Goal: Information Seeking & Learning: Learn about a topic

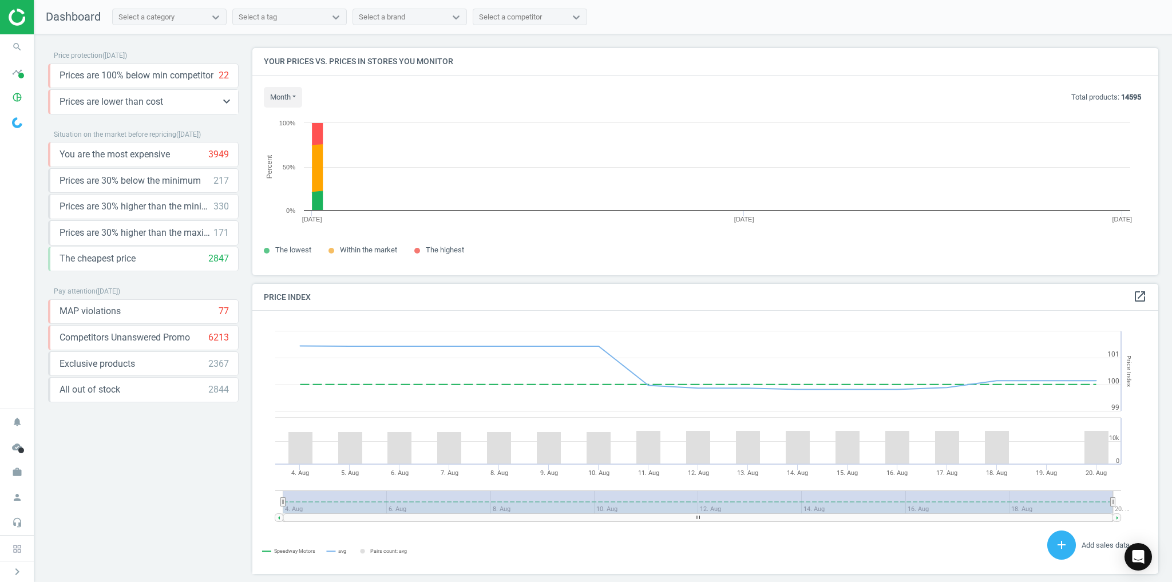
scroll to position [241, 913]
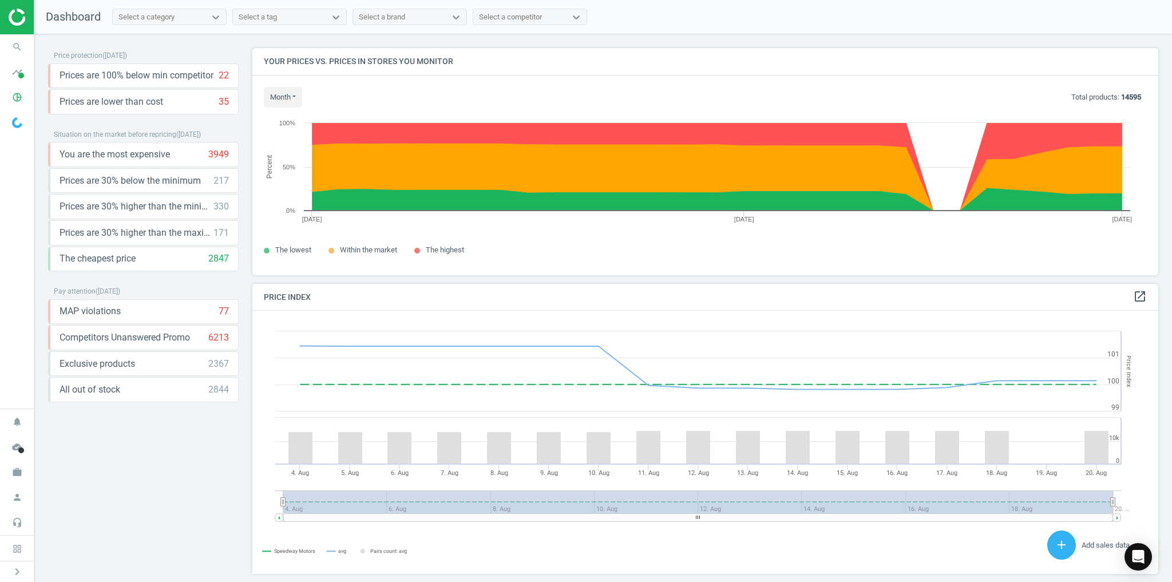
click at [148, 426] on div "Price protection ( [DATE] ) Prices are 100% below min competitor 22 keyboard_ar…" at bounding box center [143, 311] width 191 height 526
click at [138, 162] on div "You are the most expensive 3949 keyboard_arrow_down get_app storage" at bounding box center [143, 154] width 191 height 25
click at [227, 180] on icon "keyboard_arrow_down" at bounding box center [227, 180] width 14 height 14
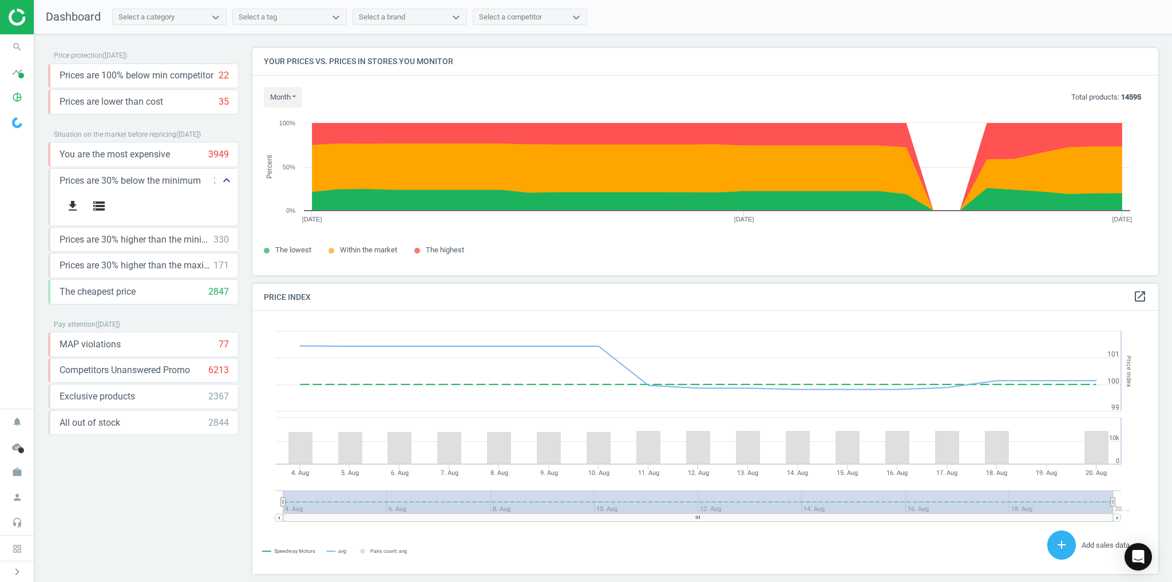
click at [225, 180] on icon "keyboard_arrow_up" at bounding box center [227, 180] width 14 height 14
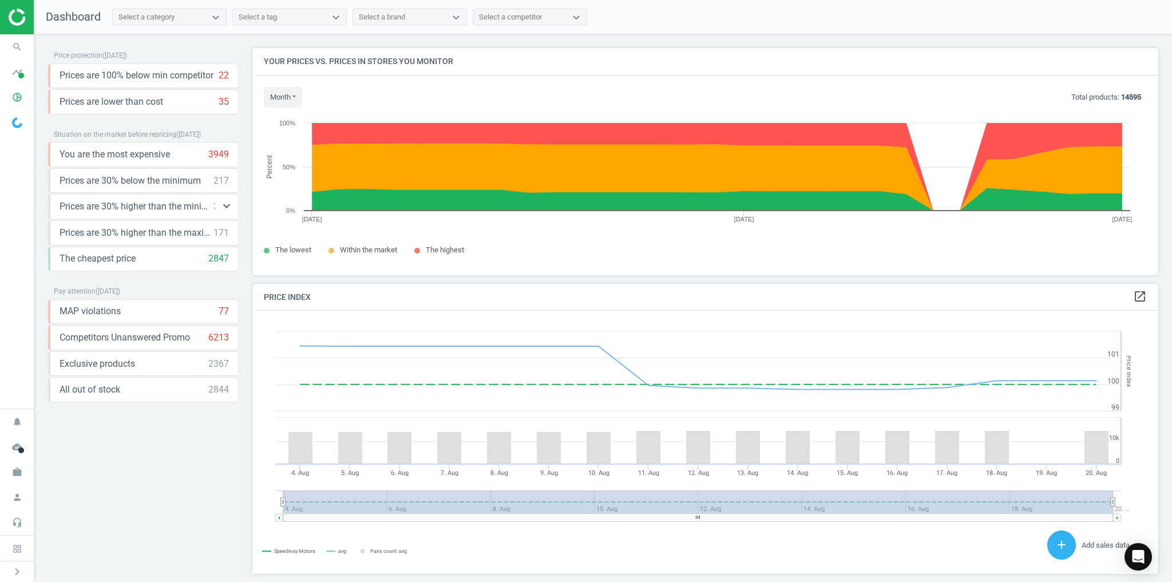
click at [159, 209] on span "Prices are 30% higher than the minimum" at bounding box center [137, 206] width 154 height 13
click at [224, 73] on icon "keyboard_arrow_down" at bounding box center [227, 76] width 14 height 14
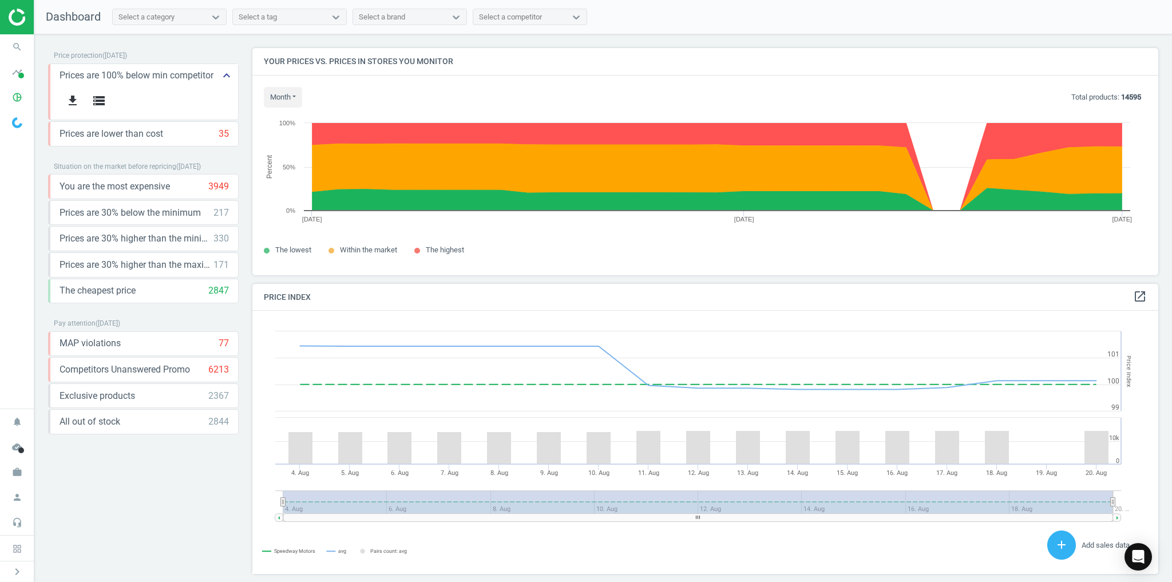
click at [224, 73] on icon "keyboard_arrow_up" at bounding box center [227, 76] width 14 height 14
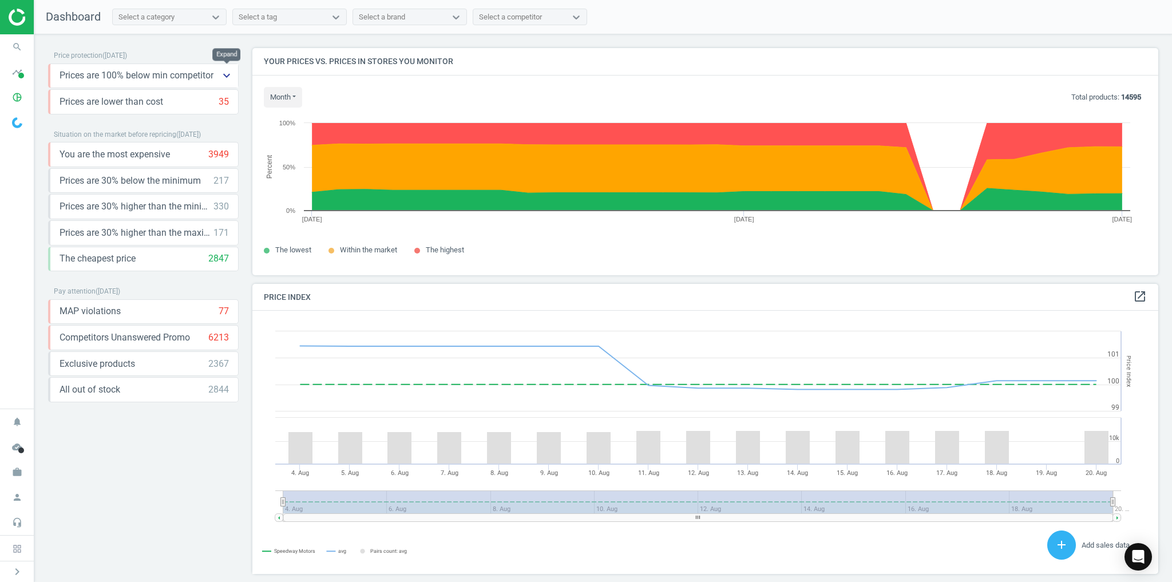
click at [224, 73] on icon "keyboard_arrow_down" at bounding box center [227, 76] width 14 height 14
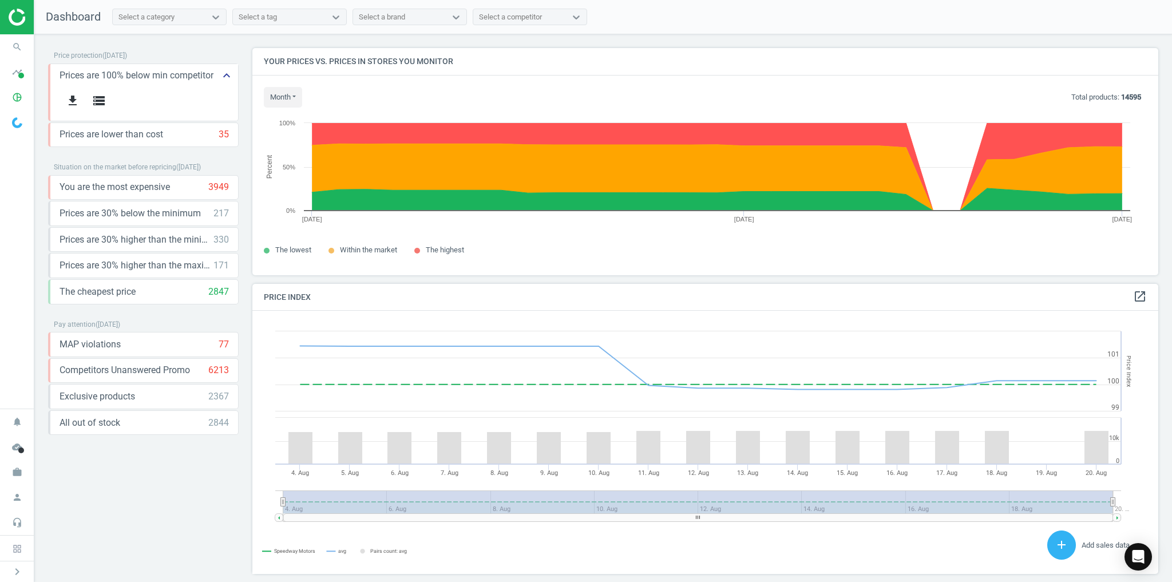
click at [224, 73] on icon "keyboard_arrow_up" at bounding box center [227, 76] width 14 height 14
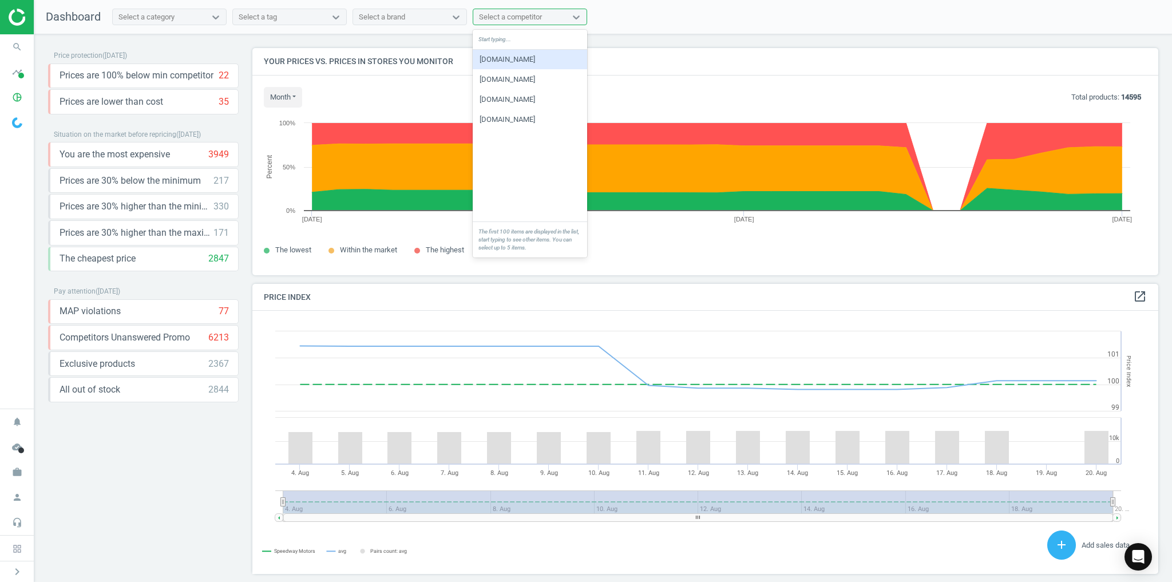
click at [534, 25] on div "Select a competitor" at bounding box center [530, 17] width 114 height 17
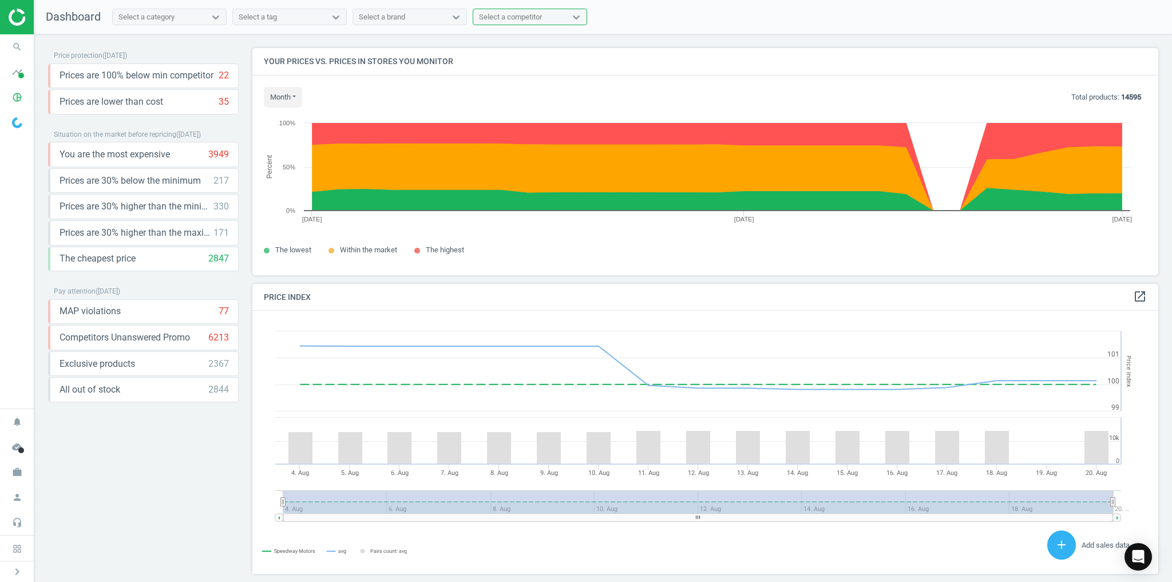
click at [534, 19] on div "Select a competitor" at bounding box center [510, 17] width 63 height 10
click at [395, 18] on div "Select a brand" at bounding box center [382, 17] width 46 height 10
click at [308, 18] on div "Select a tag" at bounding box center [279, 17] width 93 height 15
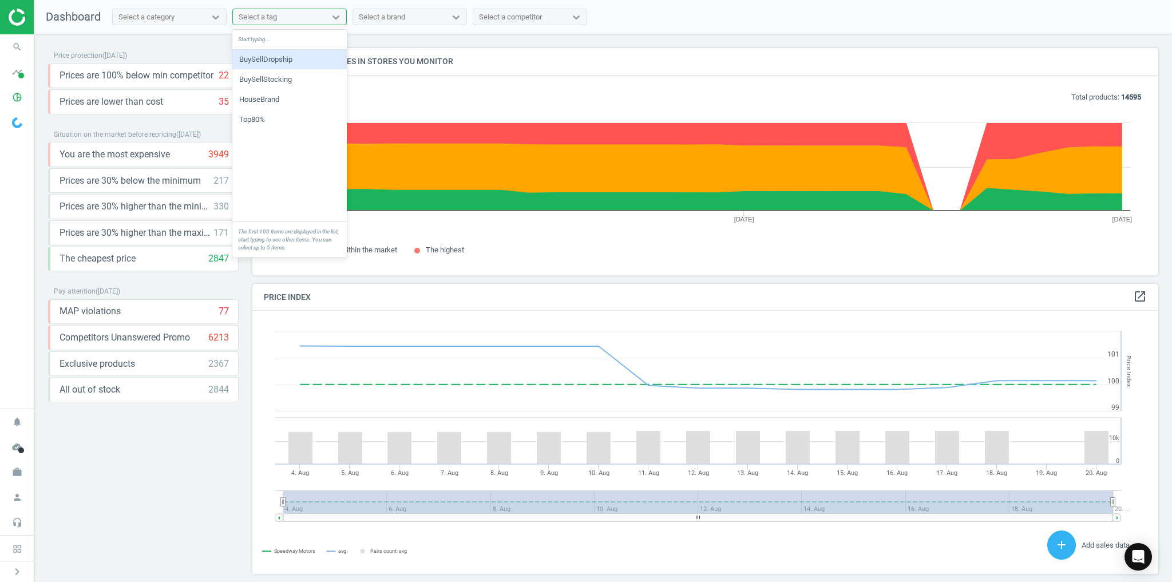
click at [308, 18] on div "Select a tag" at bounding box center [279, 17] width 93 height 15
click at [201, 21] on div "Select a category" at bounding box center [159, 17] width 93 height 15
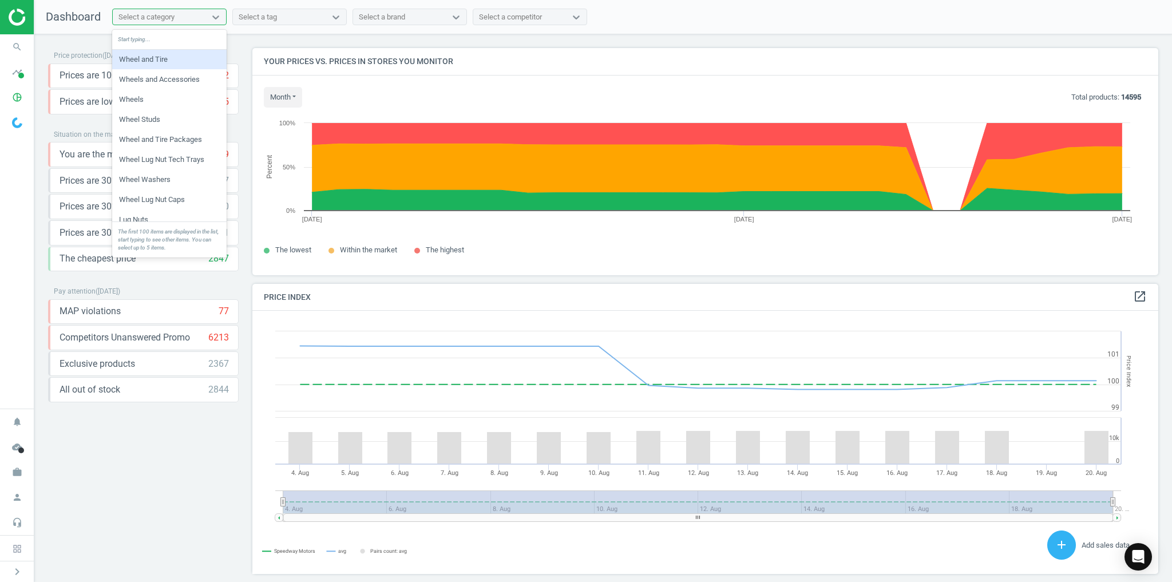
click at [201, 21] on div "Select a category" at bounding box center [159, 17] width 93 height 15
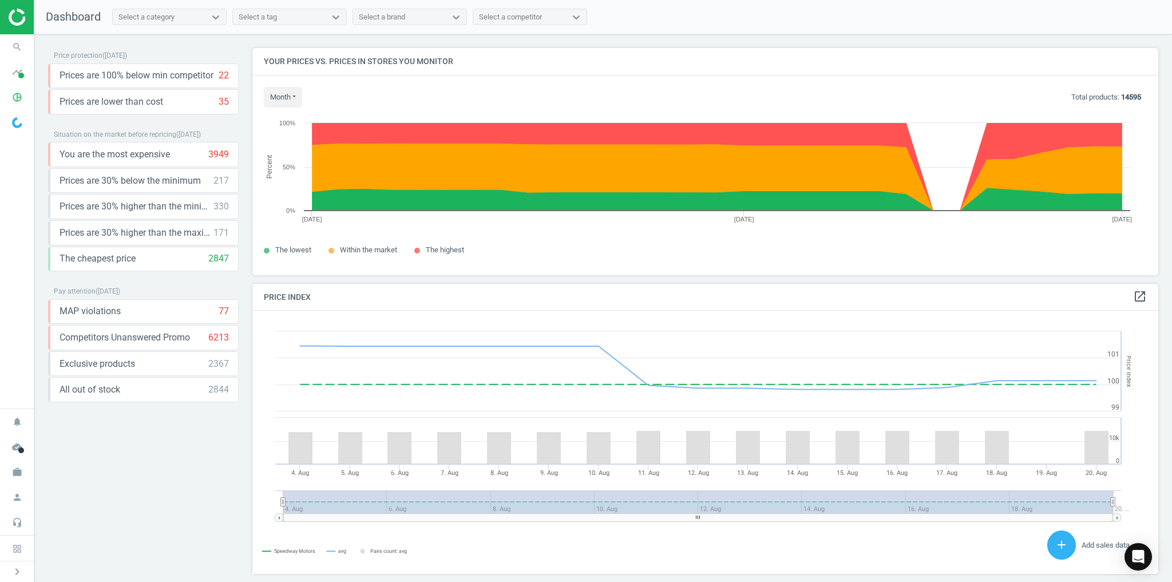
click at [185, 481] on div "Price protection ( [DATE] ) Prices are 100% below min competitor 22 keyboard_ar…" at bounding box center [143, 311] width 191 height 526
click at [182, 474] on div "Price protection ( [DATE] ) Prices are 100% below min competitor 22 keyboard_ar…" at bounding box center [143, 311] width 191 height 526
click at [170, 449] on div "Price protection ( [DATE] ) Prices are 100% below min competitor 22 keyboard_ar…" at bounding box center [143, 311] width 191 height 526
click at [169, 450] on div "Price protection ( [DATE] ) Prices are 100% below min competitor 22 keyboard_ar…" at bounding box center [143, 311] width 191 height 526
click at [169, 452] on div "Price protection ( [DATE] ) Prices are 100% below min competitor 22 keyboard_ar…" at bounding box center [143, 311] width 191 height 526
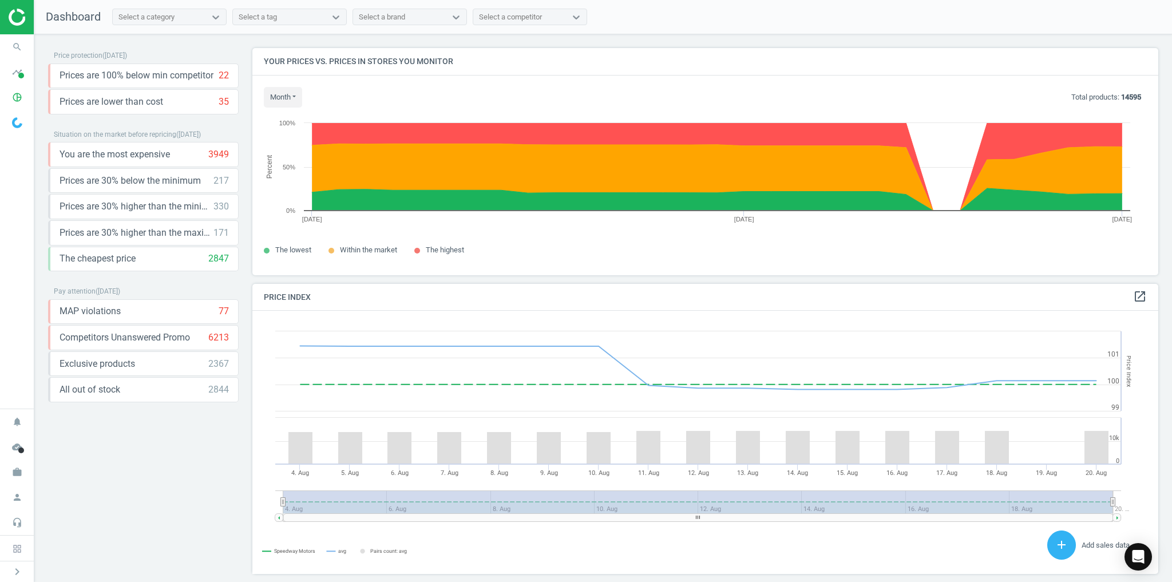
click at [169, 457] on div "Price protection ( [DATE] ) Prices are 100% below min competitor 22 keyboard_ar…" at bounding box center [143, 311] width 191 height 526
click at [169, 459] on div "Price protection ( [DATE] ) Prices are 100% below min competitor 22 keyboard_ar…" at bounding box center [143, 311] width 191 height 526
click at [168, 463] on div "Price protection ( [DATE] ) Prices are 100% below min competitor 22 keyboard_ar…" at bounding box center [143, 311] width 191 height 526
